Goal: Information Seeking & Learning: Learn about a topic

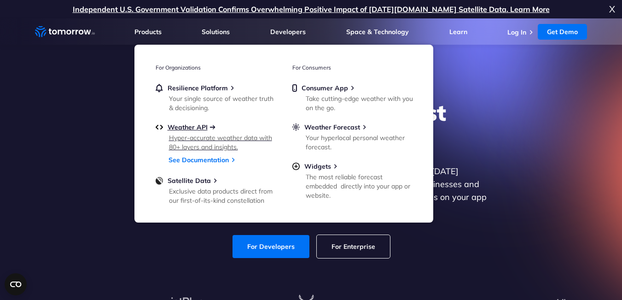
click at [180, 127] on span "Weather API" at bounding box center [188, 127] width 40 height 8
click at [326, 164] on span "Widgets" at bounding box center [317, 166] width 27 height 8
click at [328, 141] on div "Your hyperlocal personal weather forecast." at bounding box center [359, 142] width 107 height 18
click at [338, 175] on div "The most reliable forecast embedded  directly into your app or website." at bounding box center [359, 186] width 107 height 28
